Goal: Task Accomplishment & Management: Manage account settings

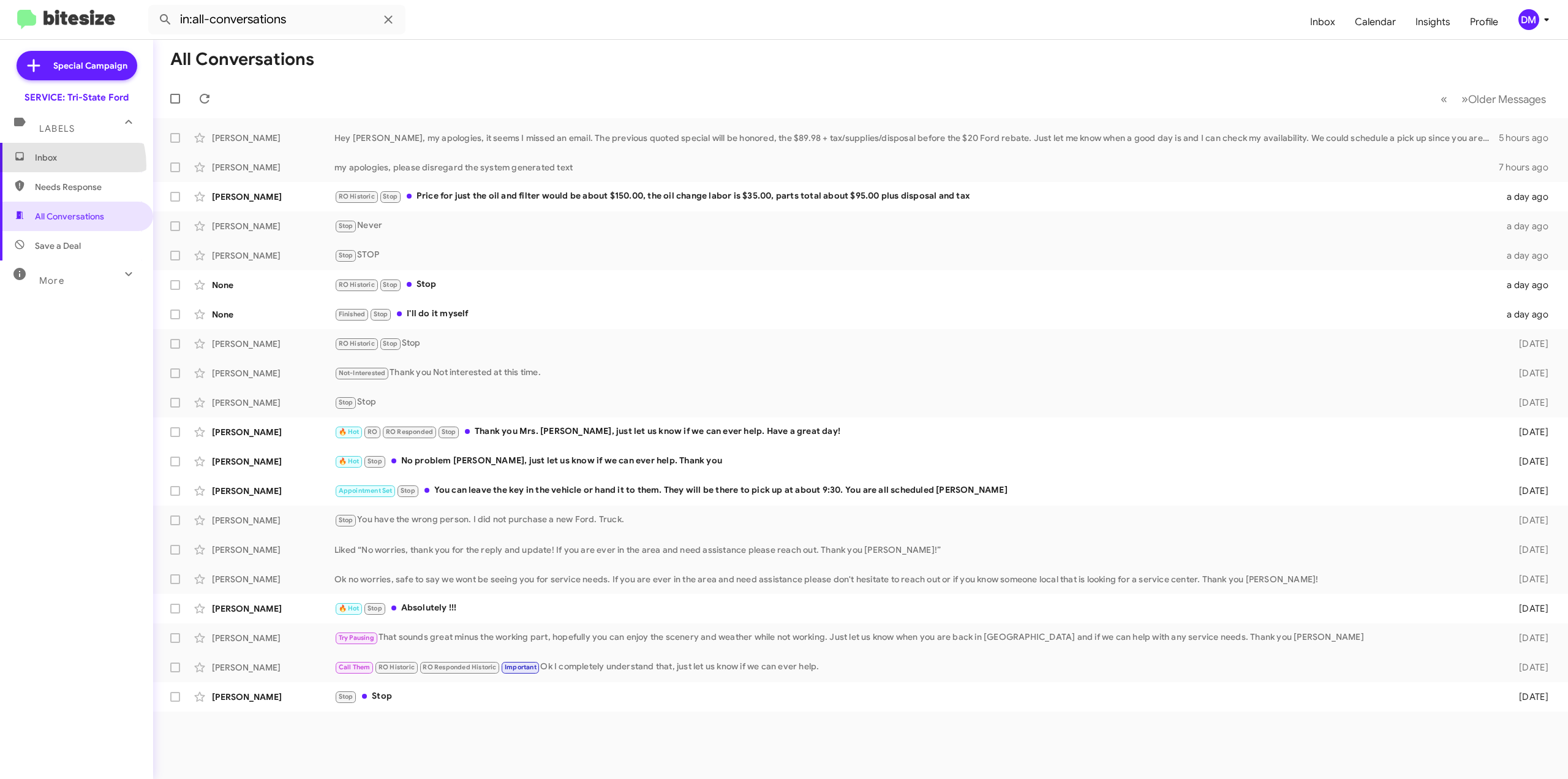
click at [53, 165] on span "Inbox" at bounding box center [76, 157] width 153 height 29
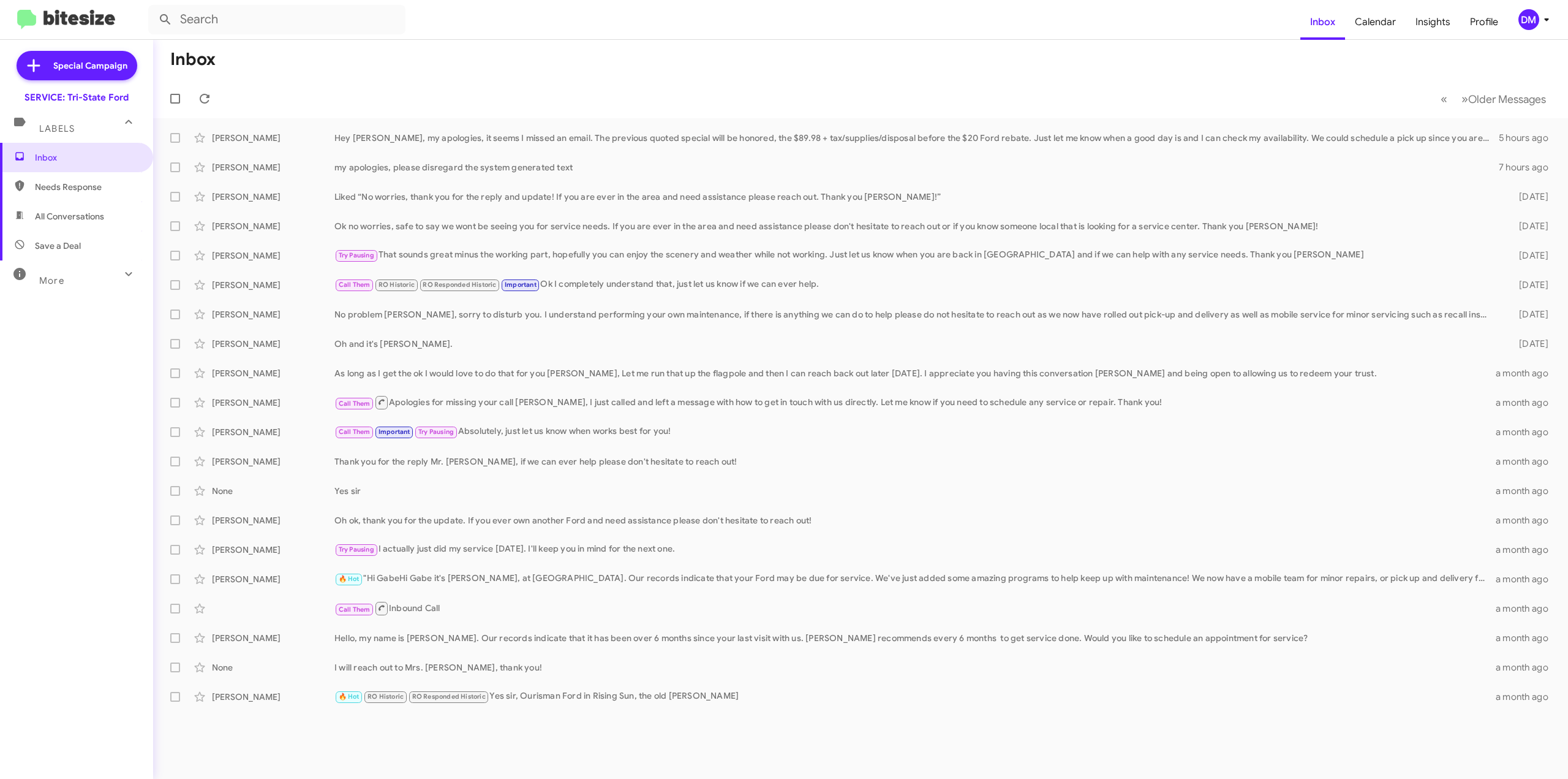
click at [38, 280] on div "More" at bounding box center [64, 275] width 109 height 23
click at [62, 375] on span "Appointment Set" at bounding box center [69, 373] width 67 height 12
type input "in:appointment-set"
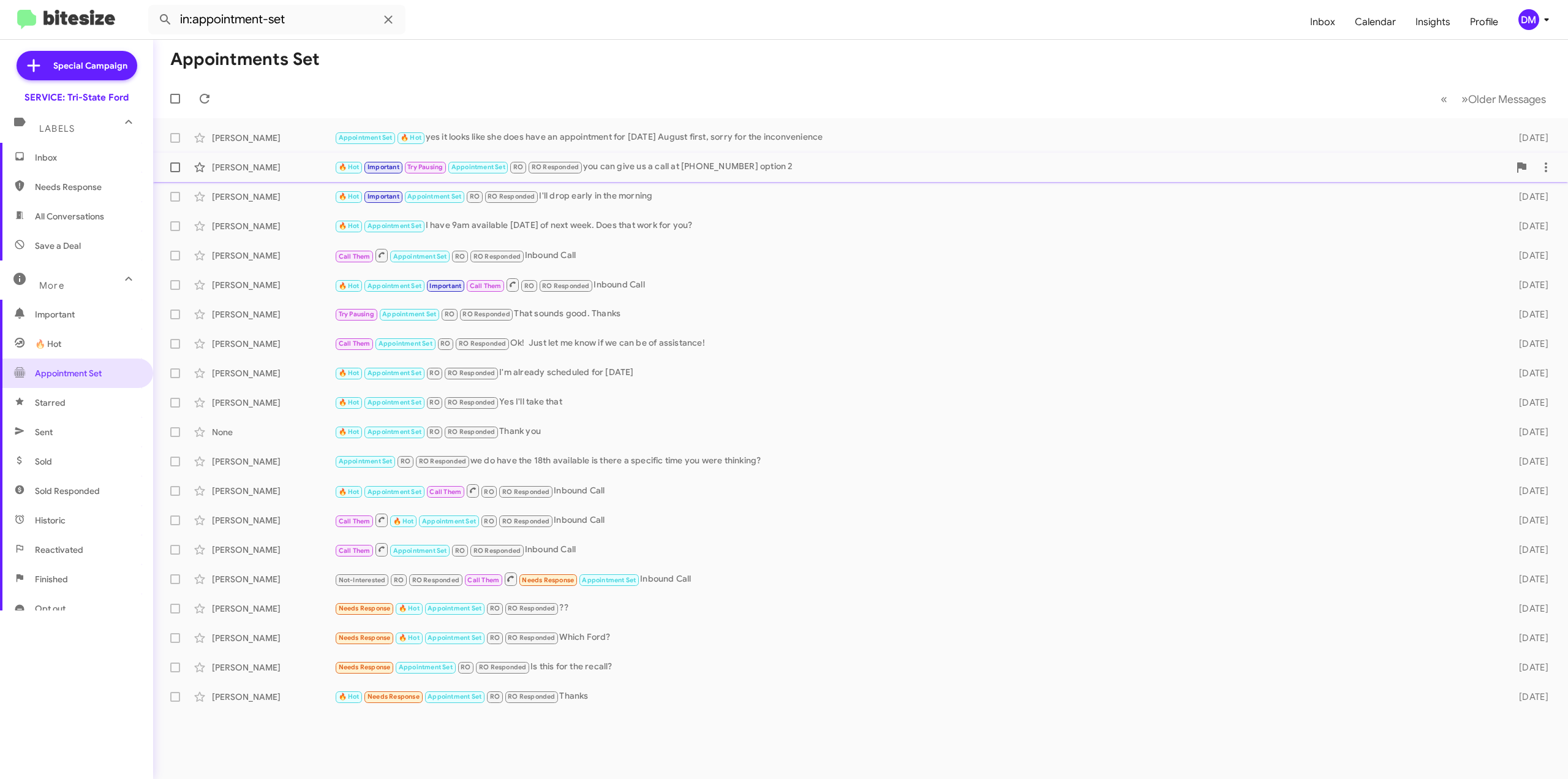
click at [272, 170] on div "Tessie Crawford" at bounding box center [274, 167] width 123 height 12
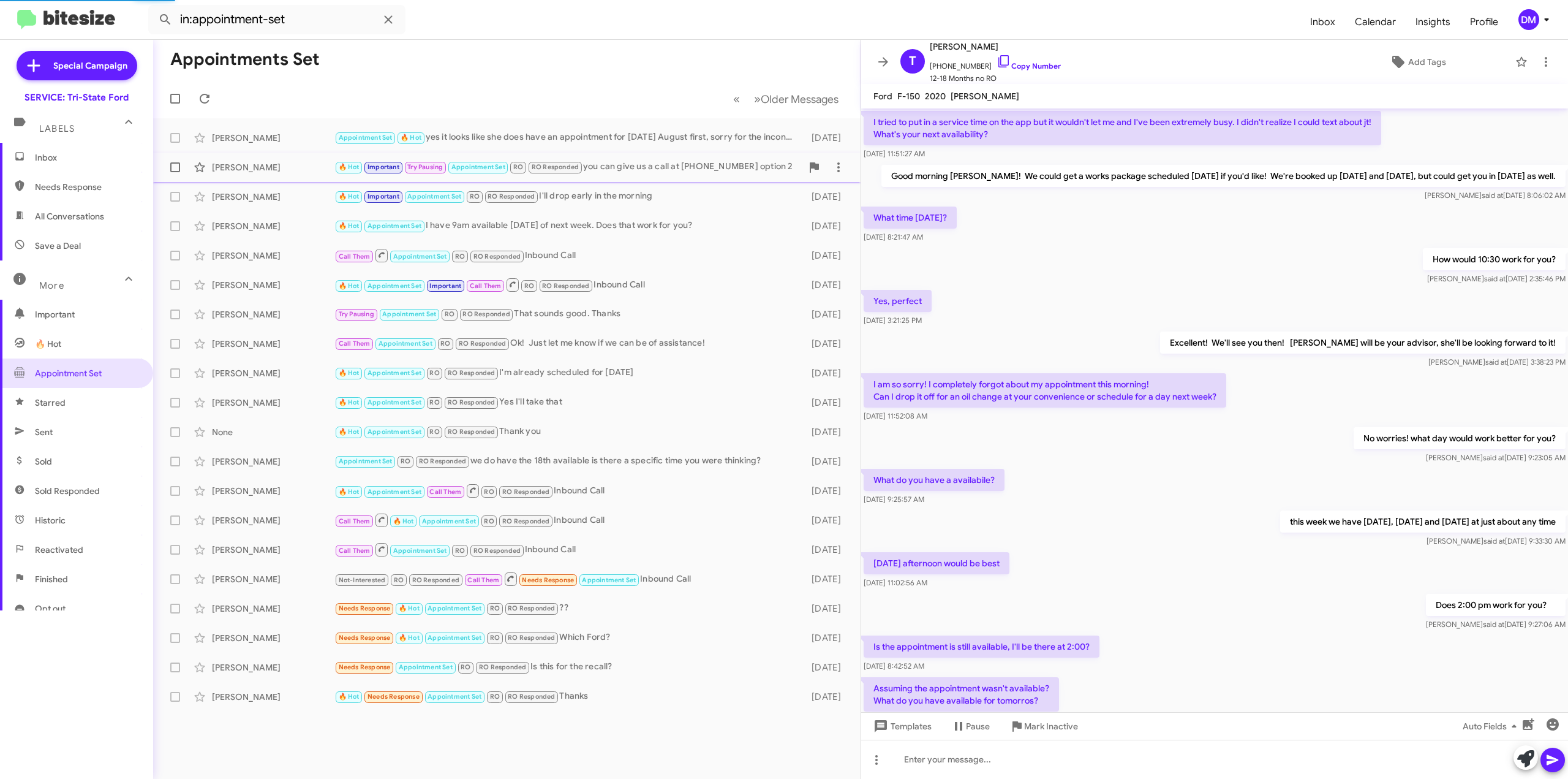
scroll to position [295, 0]
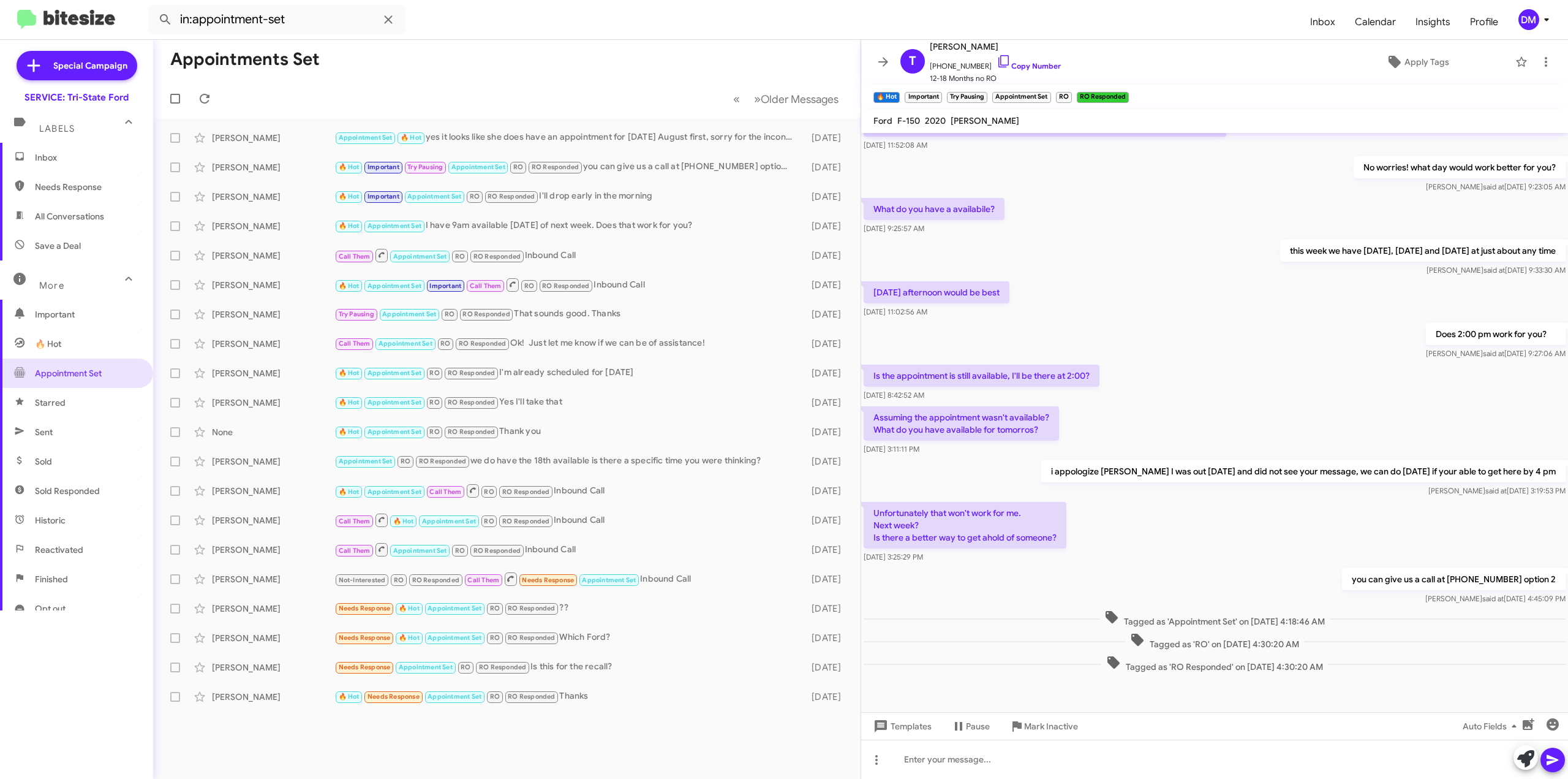
click at [382, 108] on mat-toolbar-row "« Previous » Next Older Messages" at bounding box center [507, 98] width 708 height 39
click at [389, 23] on icon at bounding box center [388, 20] width 15 height 15
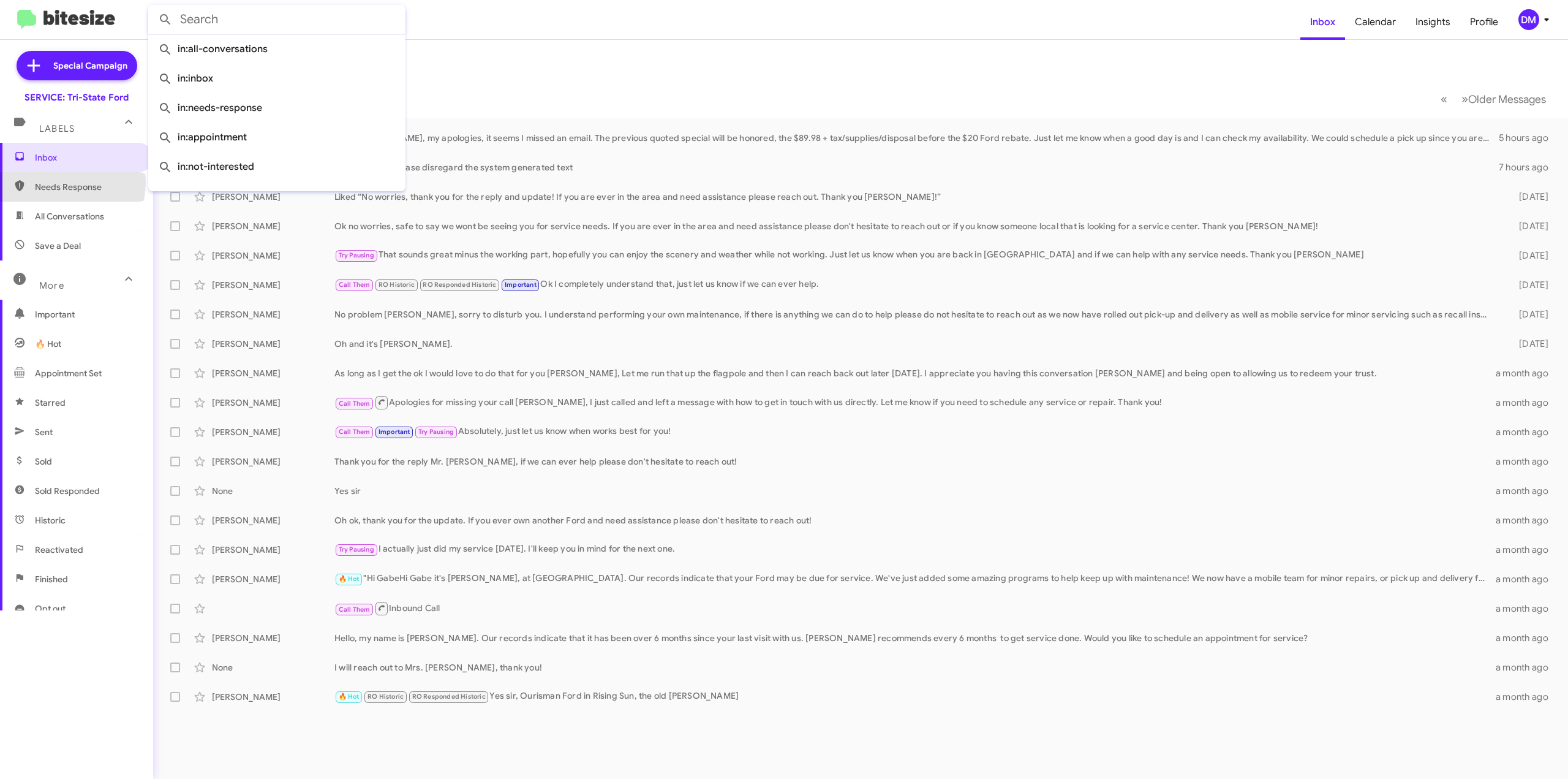
click at [68, 183] on span "Needs Response" at bounding box center [87, 187] width 104 height 12
type input "in:needs-response"
